Goal: Task Accomplishment & Management: Manage account settings

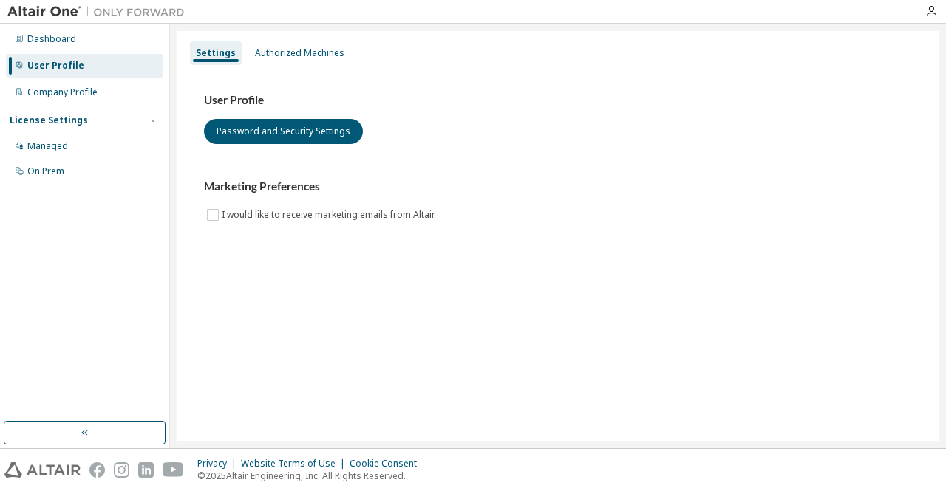
click at [142, 91] on div "Company Profile" at bounding box center [84, 93] width 157 height 24
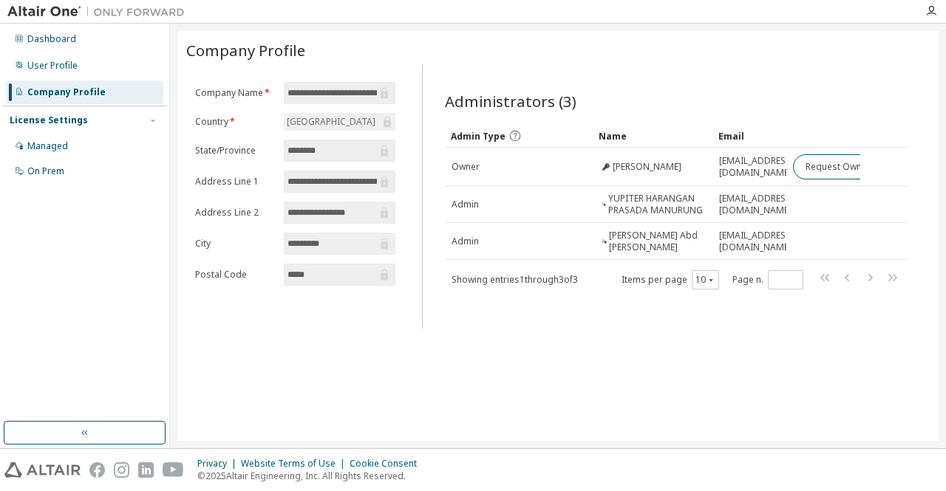
click at [87, 144] on div "Managed" at bounding box center [84, 146] width 157 height 24
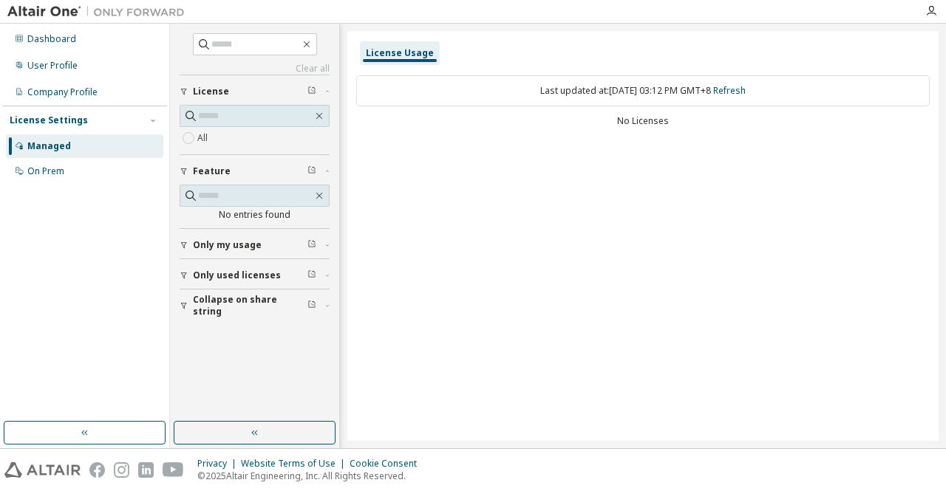
click at [87, 61] on div "User Profile" at bounding box center [84, 66] width 157 height 24
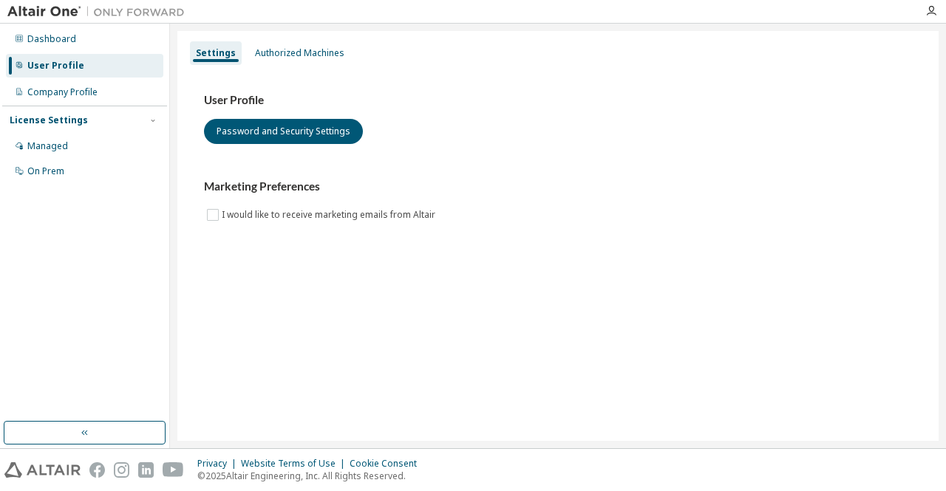
click at [264, 53] on div "Authorized Machines" at bounding box center [299, 53] width 89 height 12
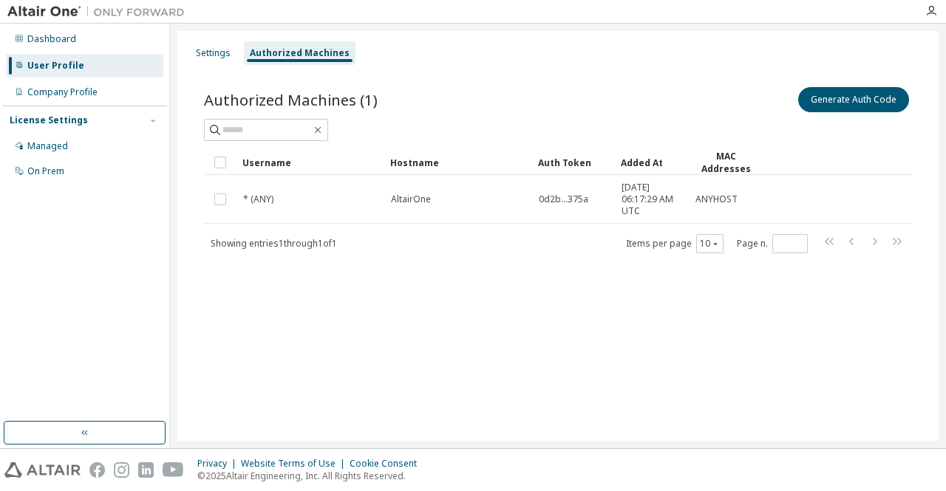
click at [206, 55] on div "Settings" at bounding box center [213, 53] width 35 height 12
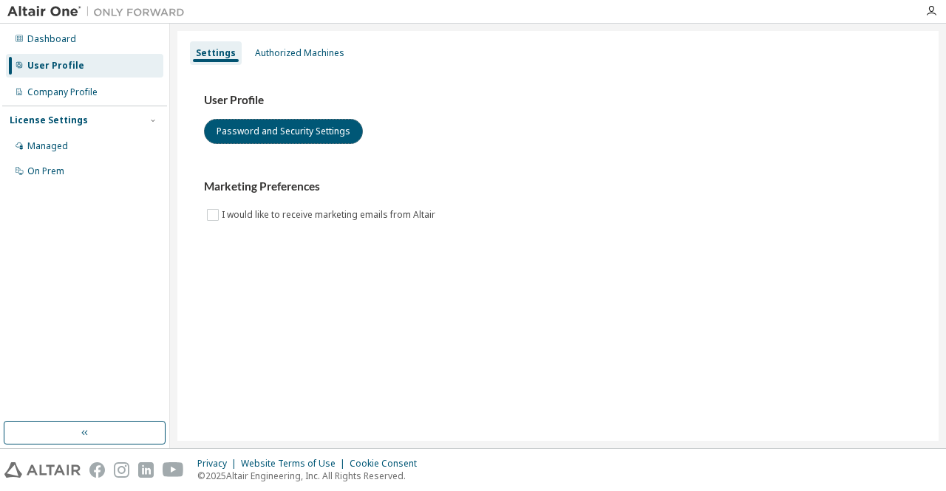
click at [300, 129] on button "Password and Security Settings" at bounding box center [283, 131] width 159 height 25
